Goal: Task Accomplishment & Management: Complete application form

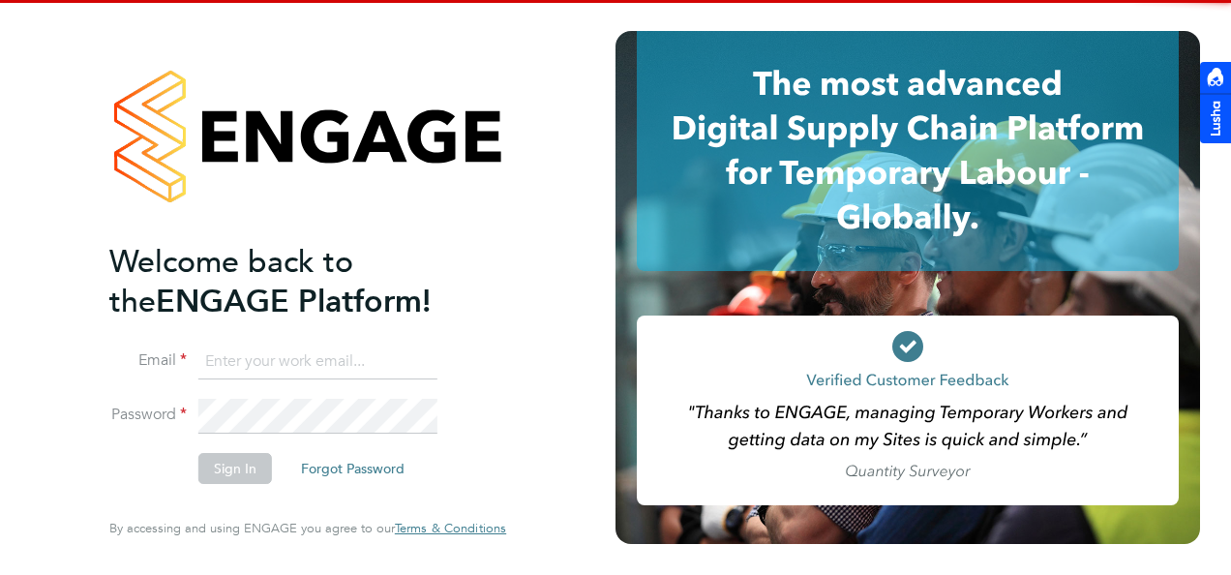
click at [294, 348] on input at bounding box center [317, 362] width 239 height 35
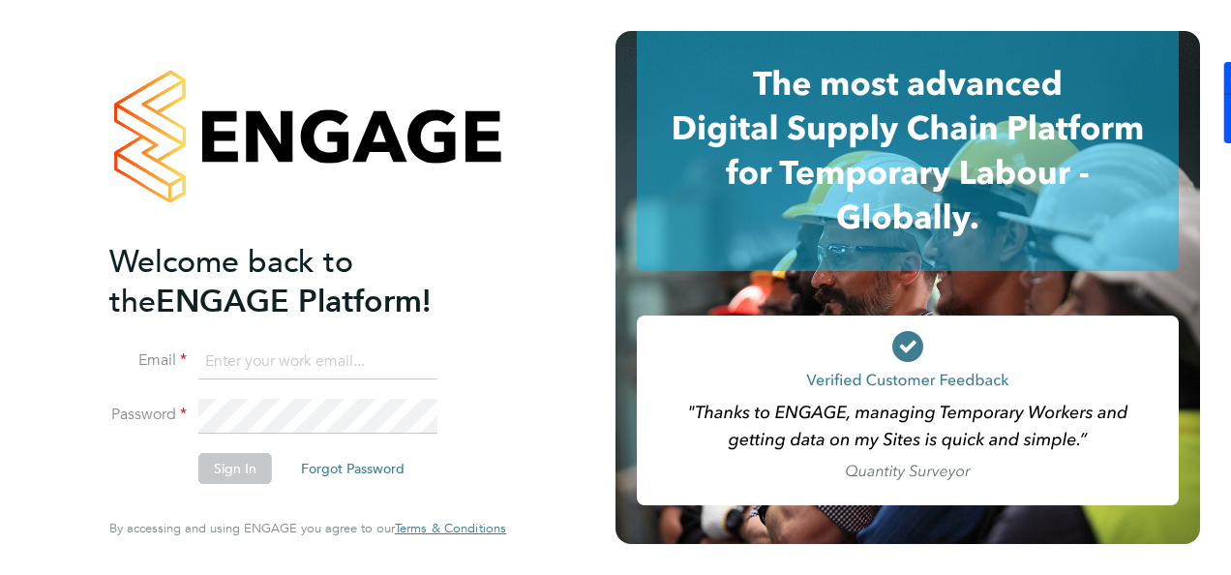
type input "kyle.johnson@prsjobs.com"
click at [265, 481] on button "Sign In" at bounding box center [235, 468] width 74 height 31
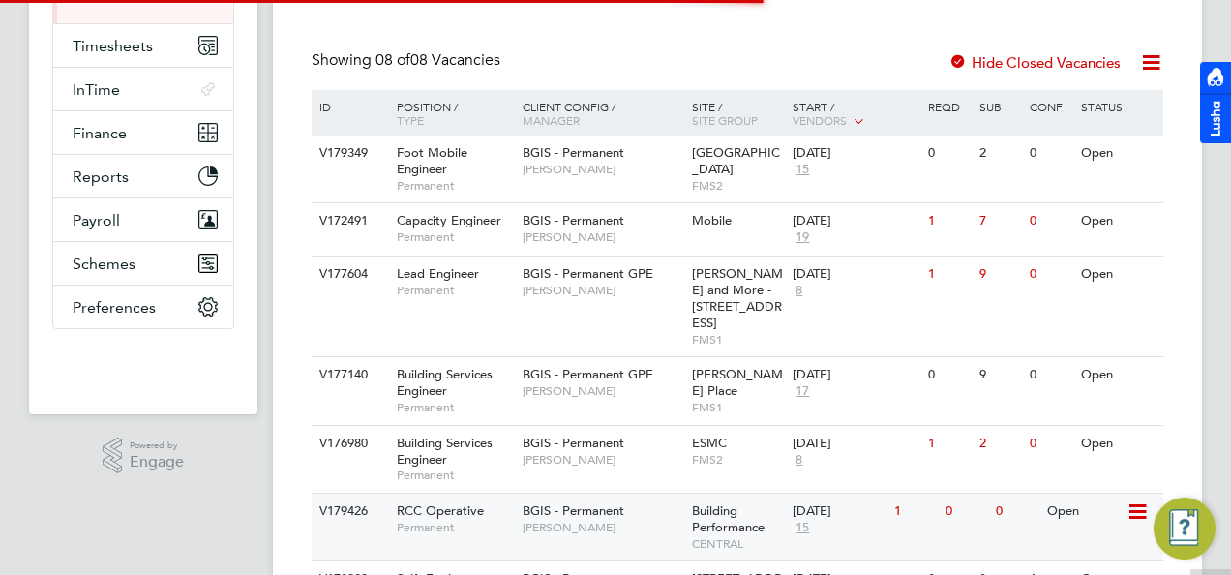
scroll to position [387, 0]
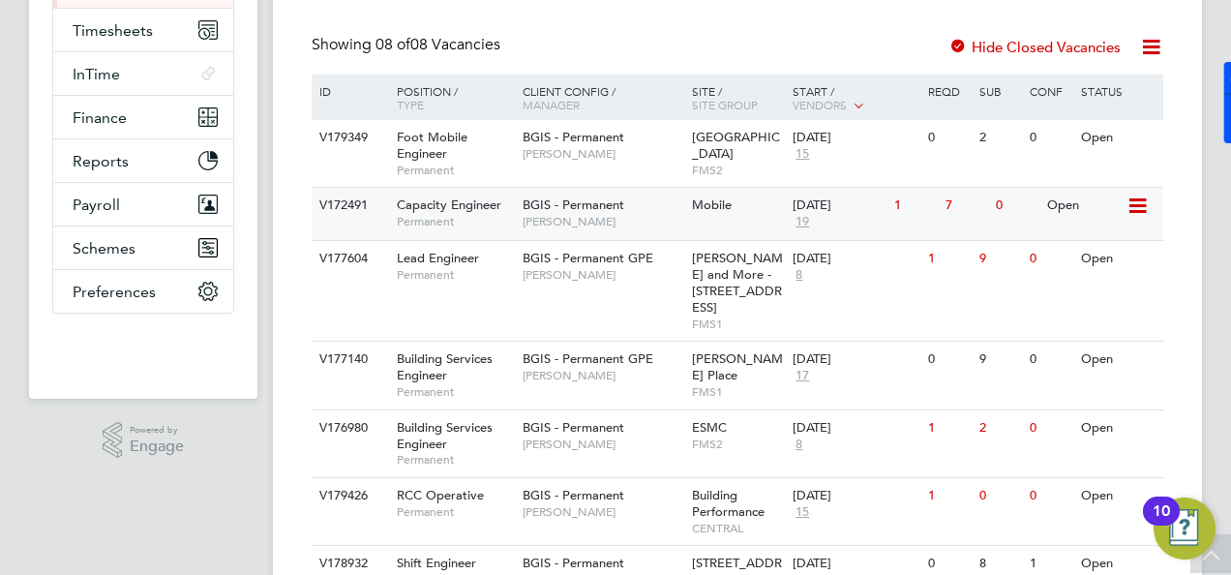
click at [484, 227] on span "Permanent" at bounding box center [455, 221] width 116 height 15
